Goal: Transaction & Acquisition: Purchase product/service

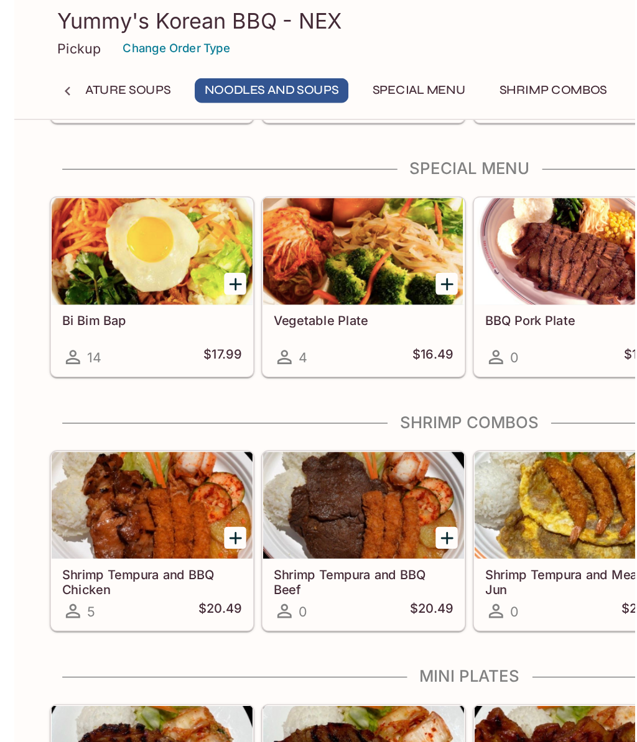
scroll to position [1100, 0]
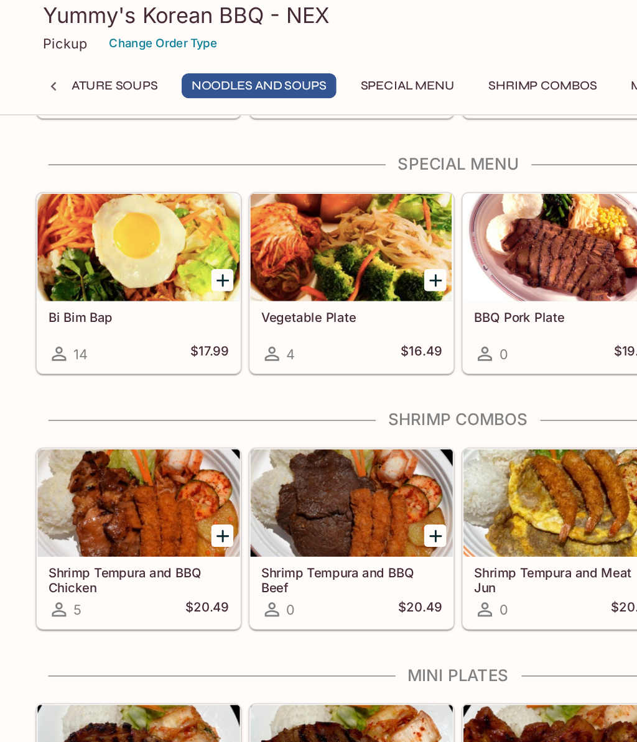
click at [108, 176] on div at bounding box center [96, 176] width 141 height 75
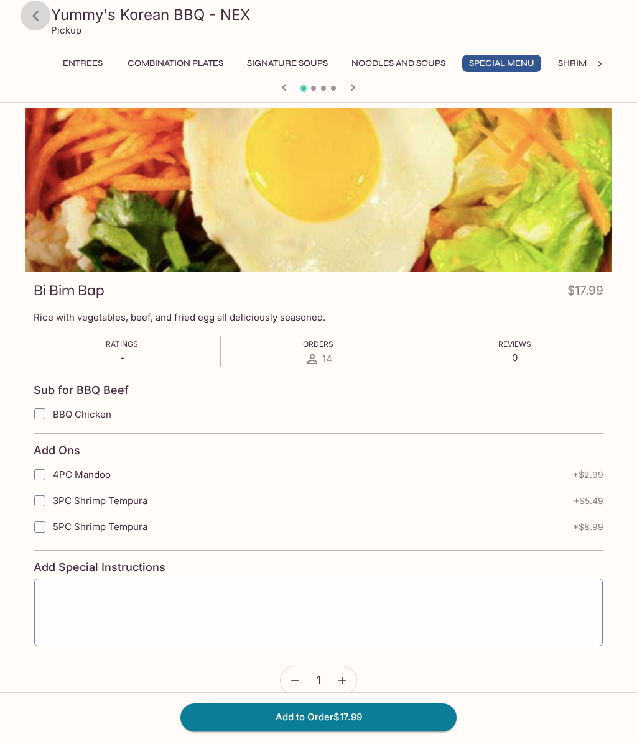
click at [42, 7] on icon at bounding box center [36, 16] width 22 height 22
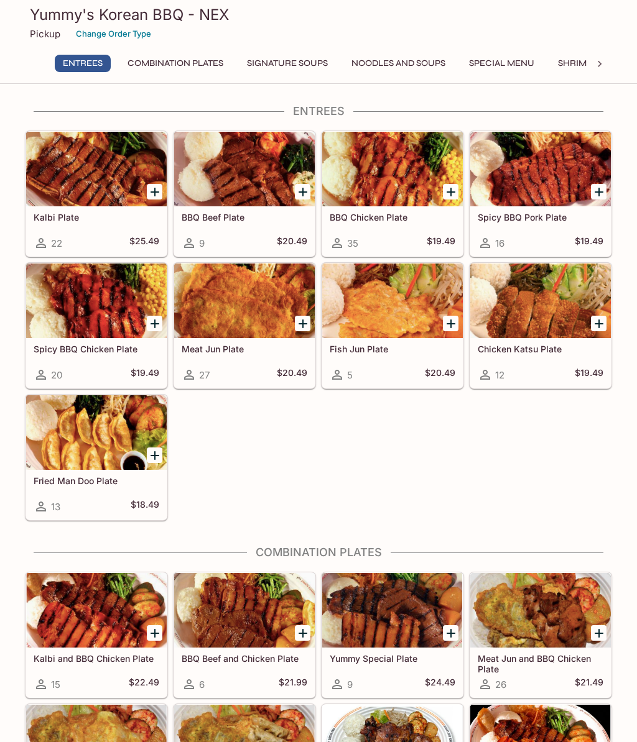
click at [84, 295] on div at bounding box center [96, 301] width 141 height 75
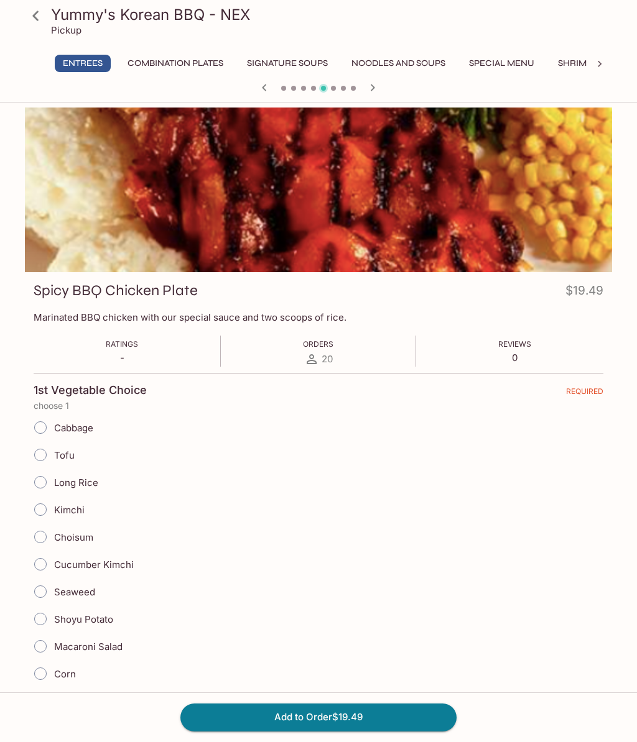
click at [32, 5] on icon at bounding box center [36, 16] width 22 height 22
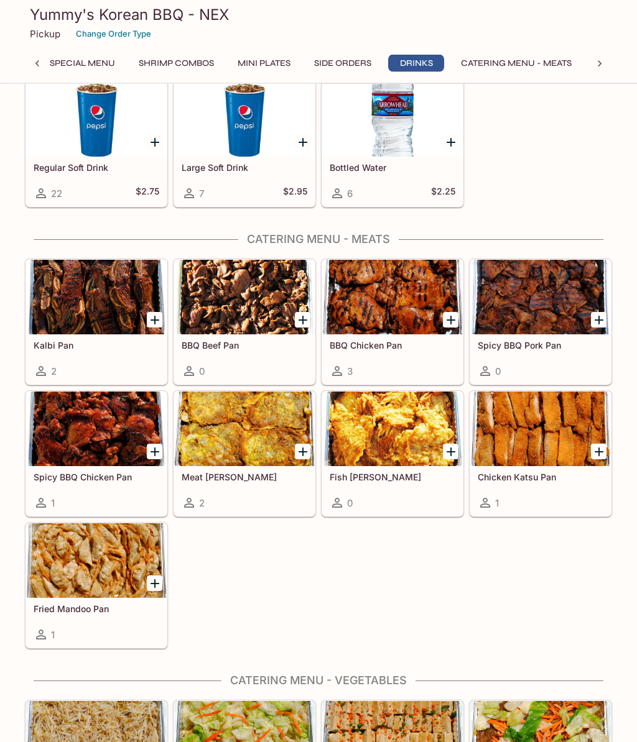
scroll to position [2527, 0]
click at [90, 294] on div at bounding box center [96, 297] width 141 height 75
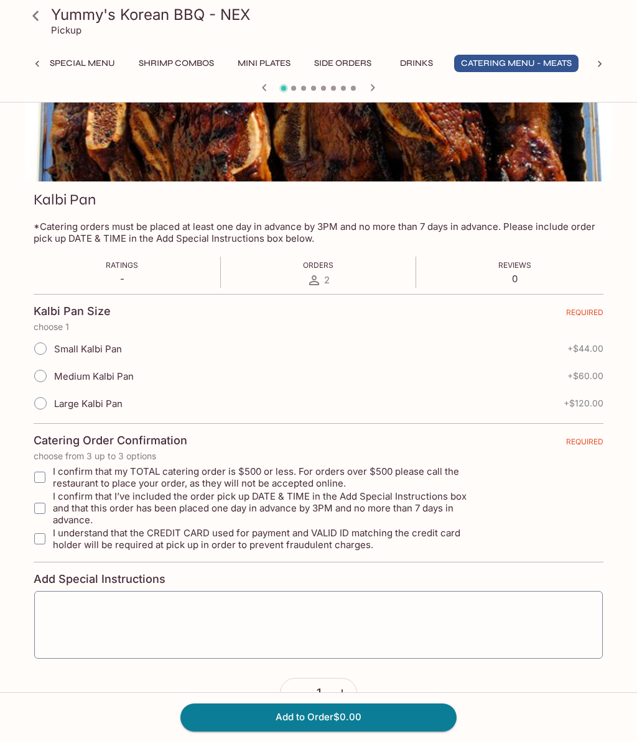
scroll to position [90, 0]
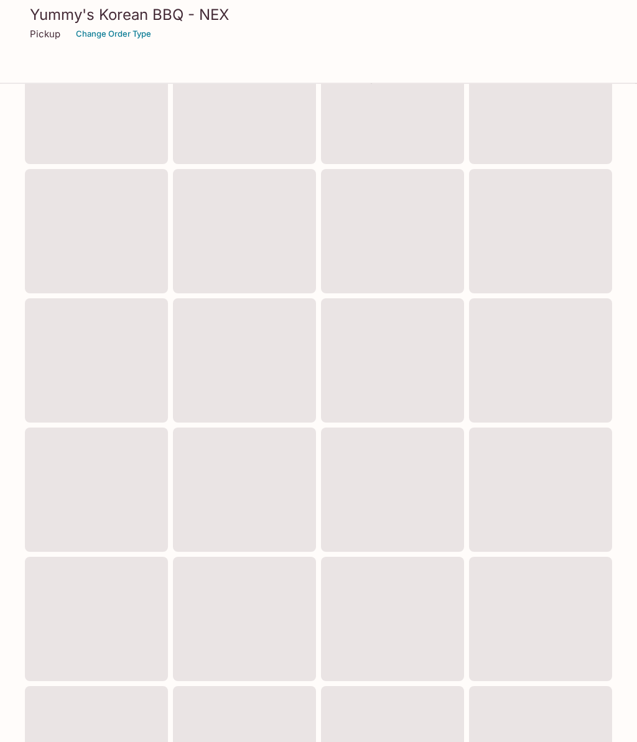
scroll to position [159, 0]
